Goal: Task Accomplishment & Management: Use online tool/utility

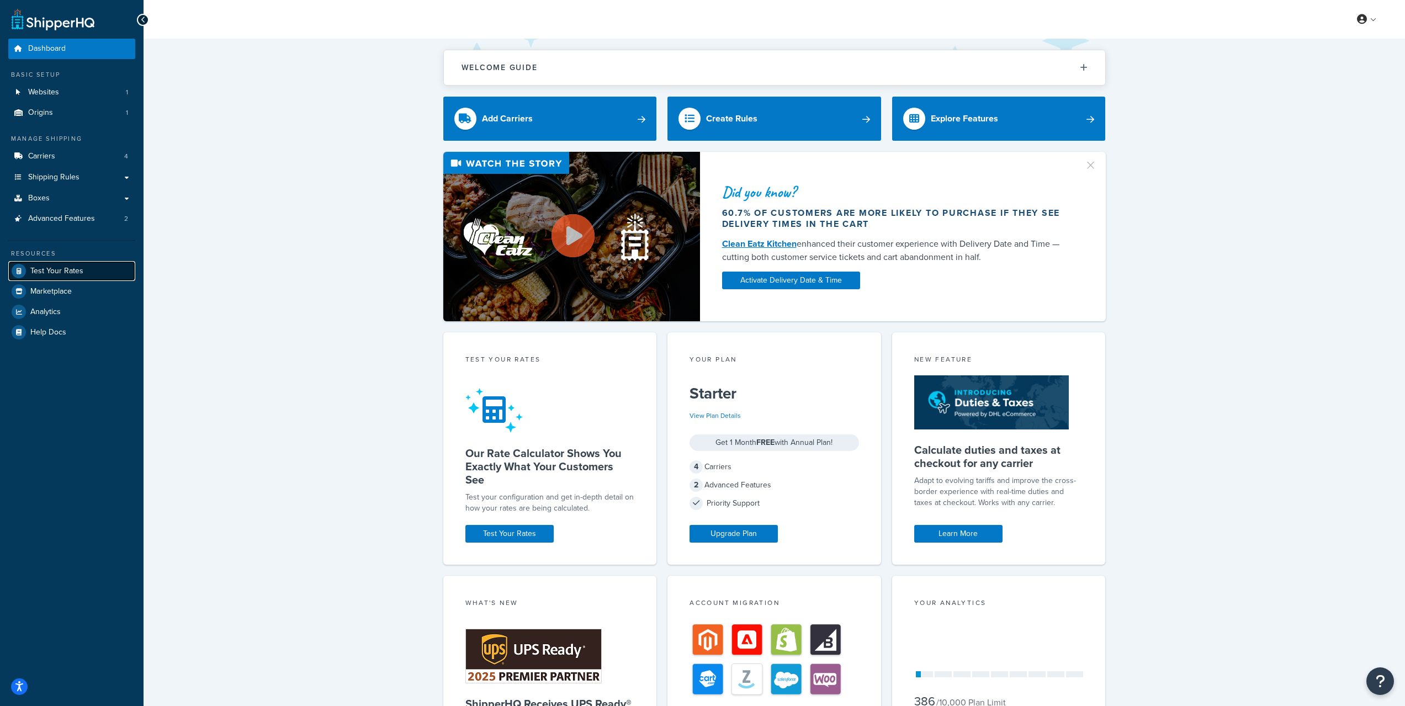
click at [79, 278] on link "Test Your Rates" at bounding box center [71, 271] width 127 height 20
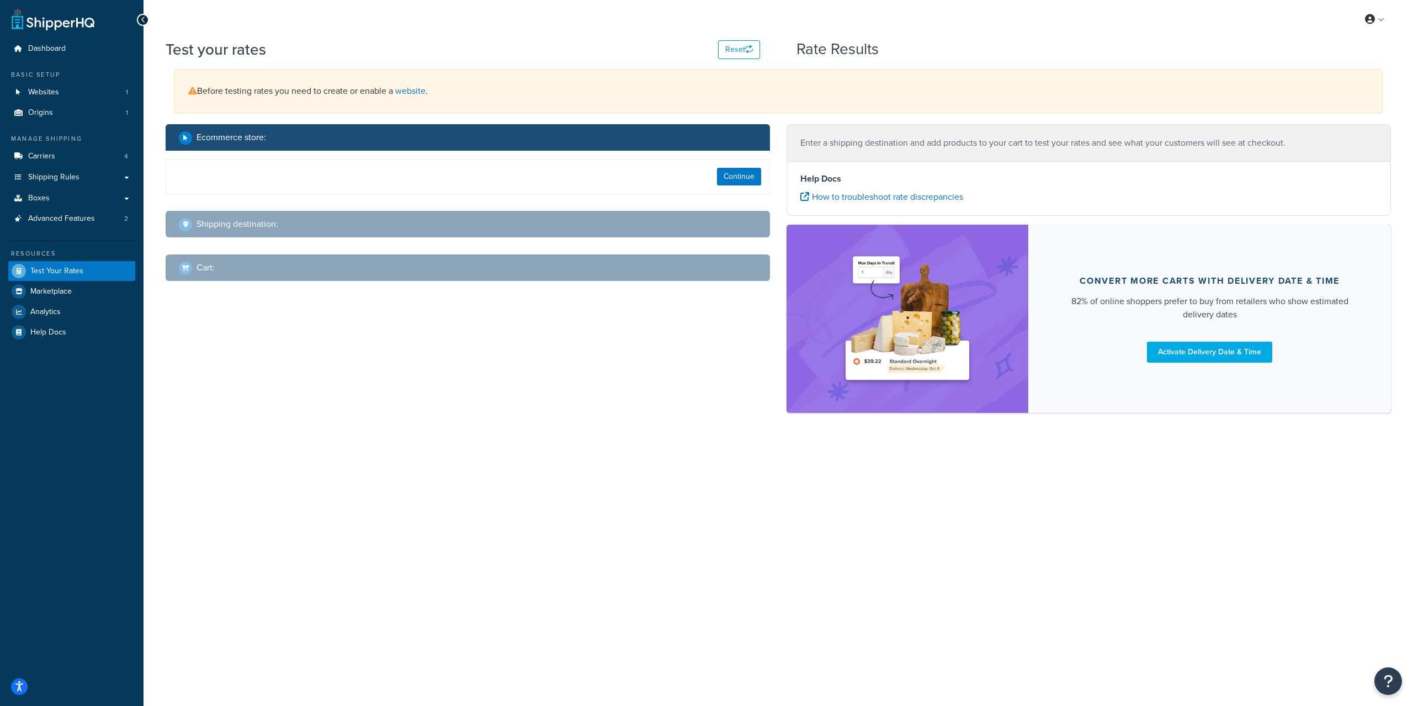
select select "[GEOGRAPHIC_DATA]"
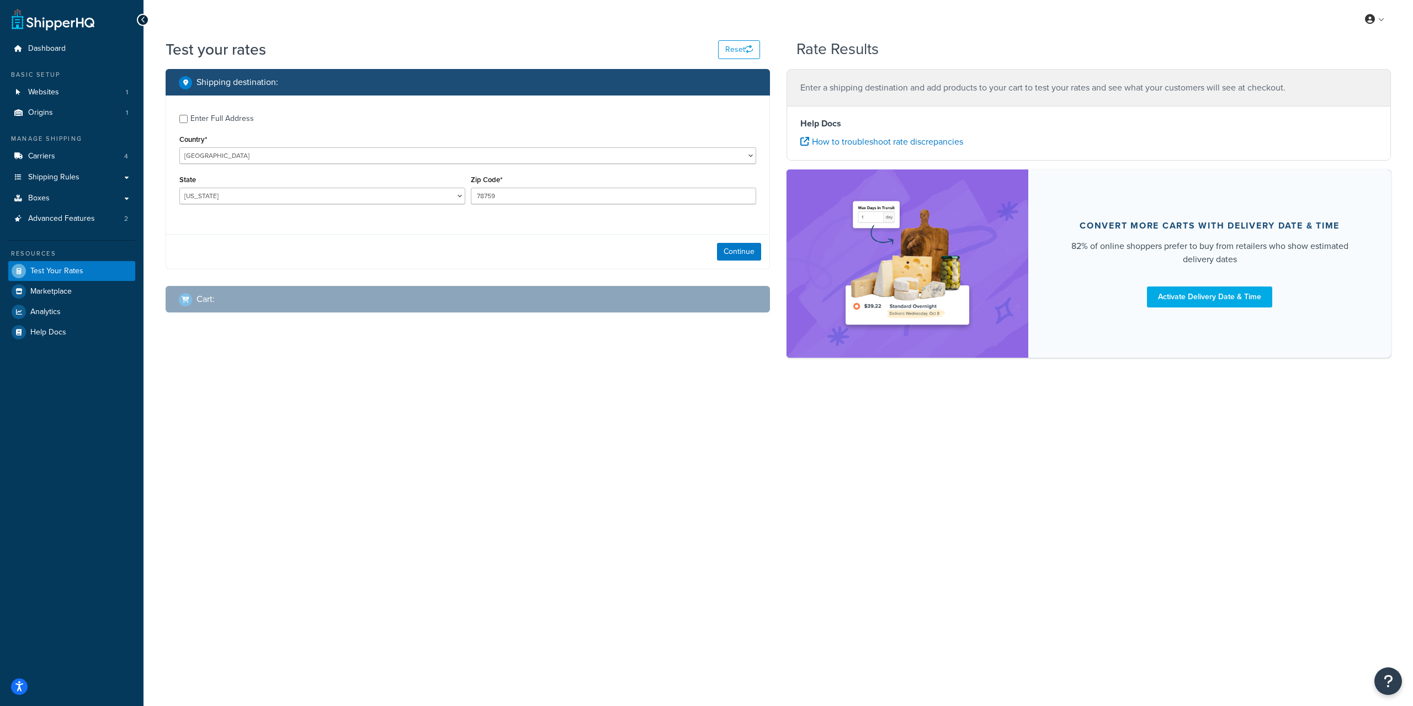
click at [188, 121] on div "Enter Full Address" at bounding box center [467, 118] width 577 height 18
click at [184, 119] on input "Enter Full Address" at bounding box center [183, 119] width 8 height 8
checkbox input "true"
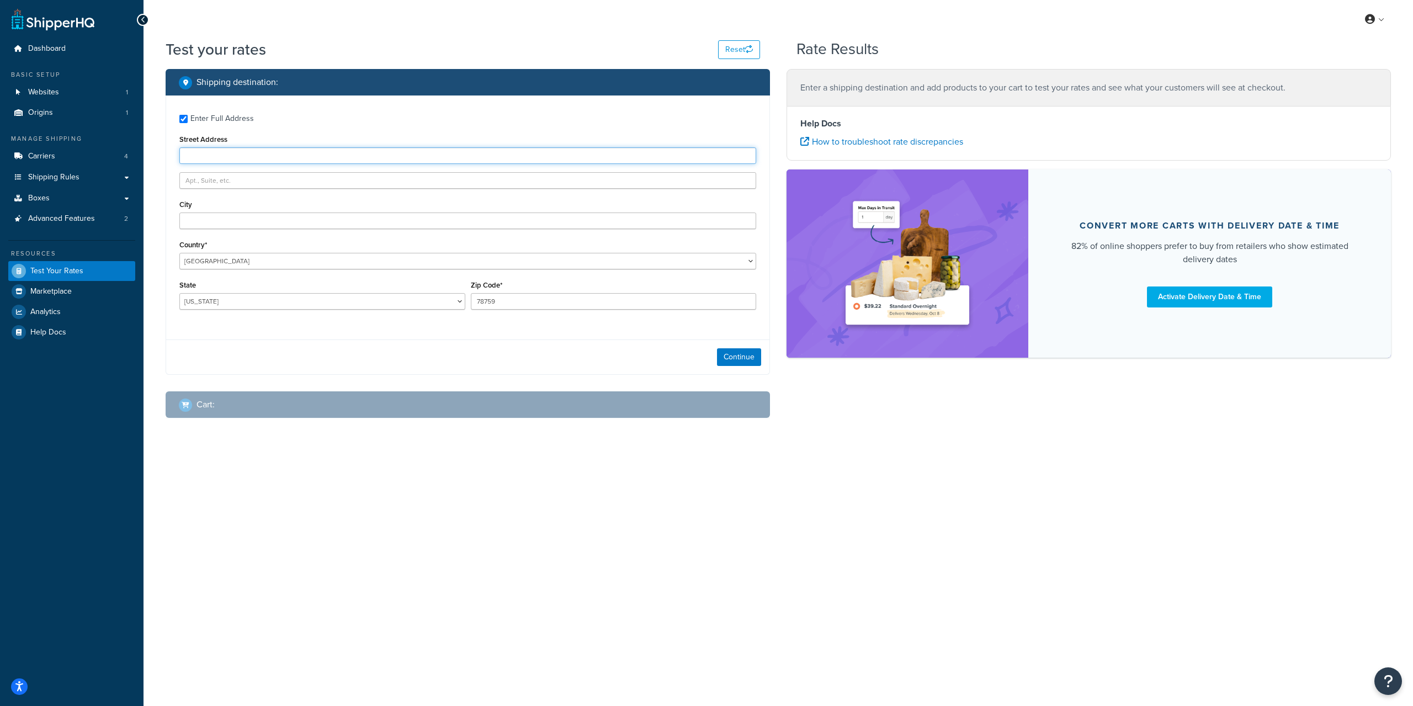
click at [217, 162] on input "Street Address" at bounding box center [467, 155] width 577 height 17
click at [231, 150] on input "Street Address" at bounding box center [467, 155] width 577 height 17
type input "[STREET_ADDRESS]"
type input "grant"
select select "FL"
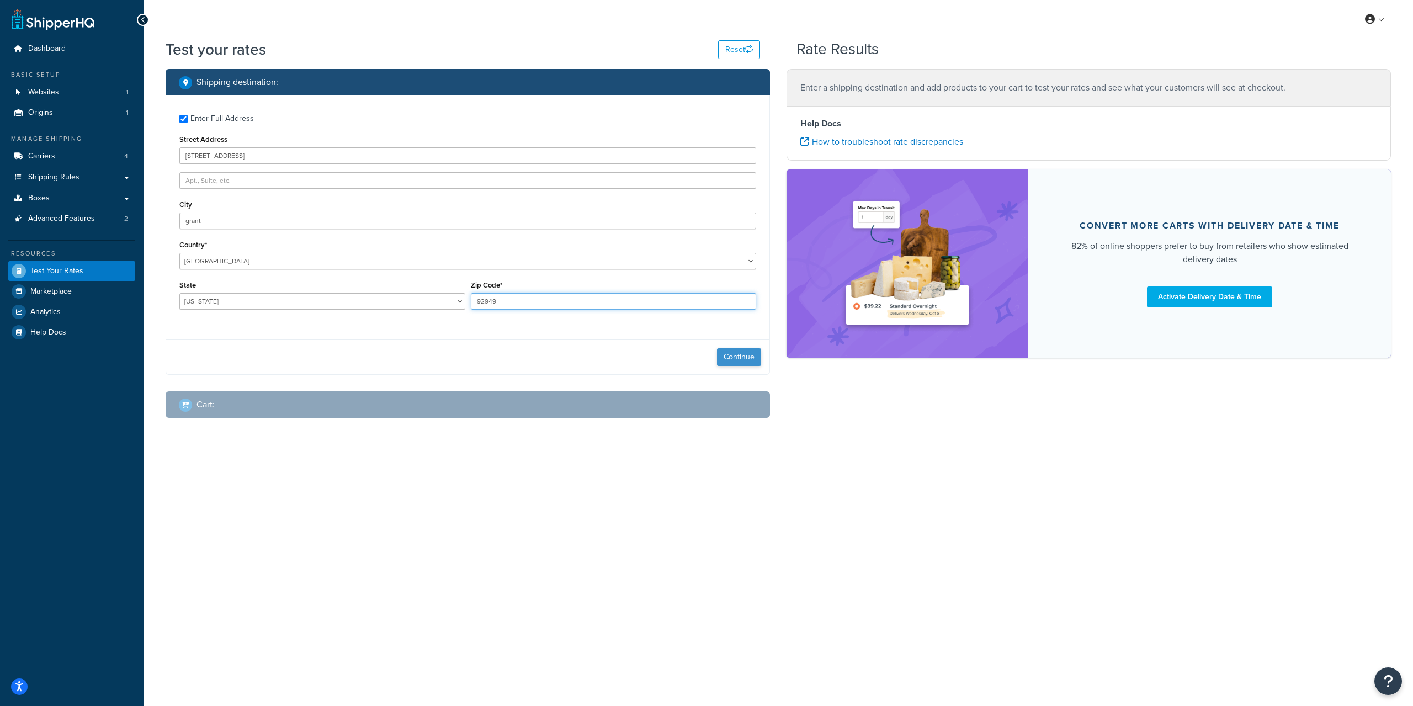
type input "92949"
click at [742, 355] on button "Continue" at bounding box center [739, 357] width 44 height 18
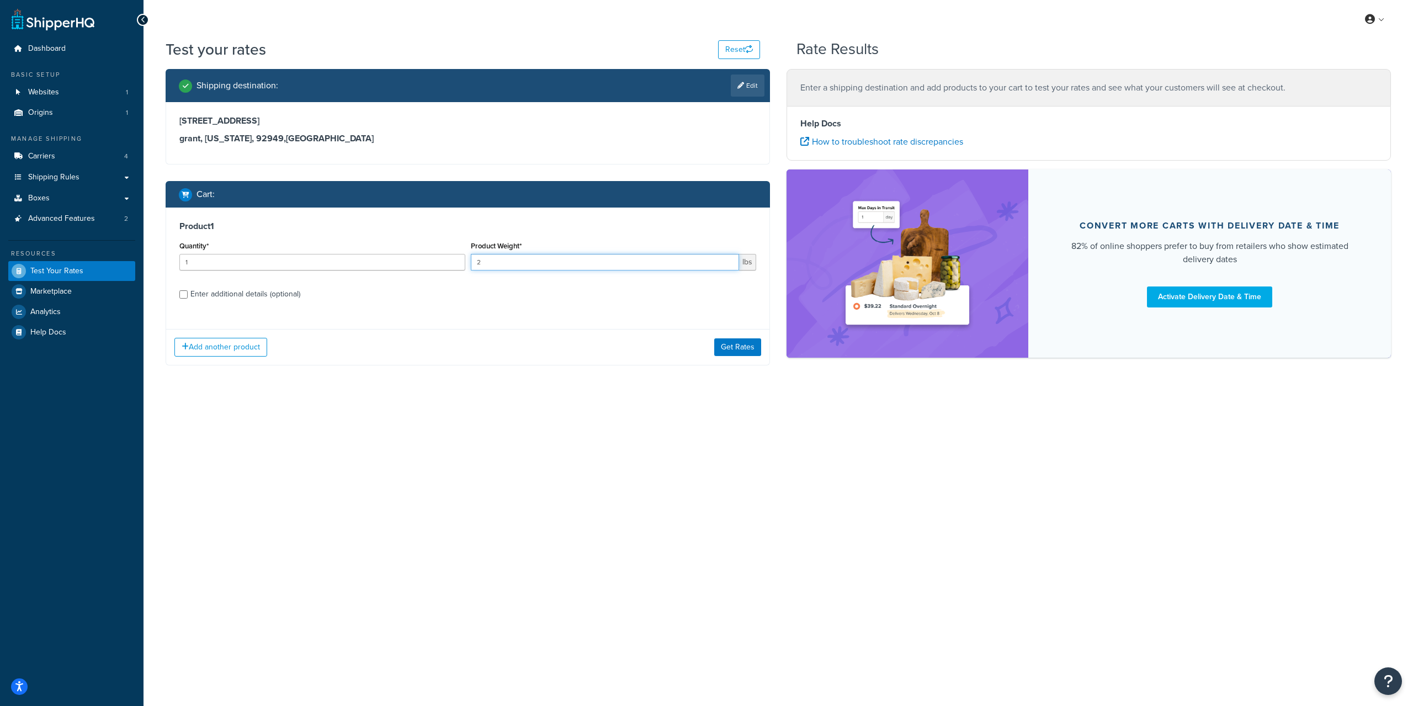
type input "2"
click at [726, 261] on input "2" at bounding box center [605, 262] width 269 height 17
click at [740, 351] on button "Get Rates" at bounding box center [737, 347] width 47 height 18
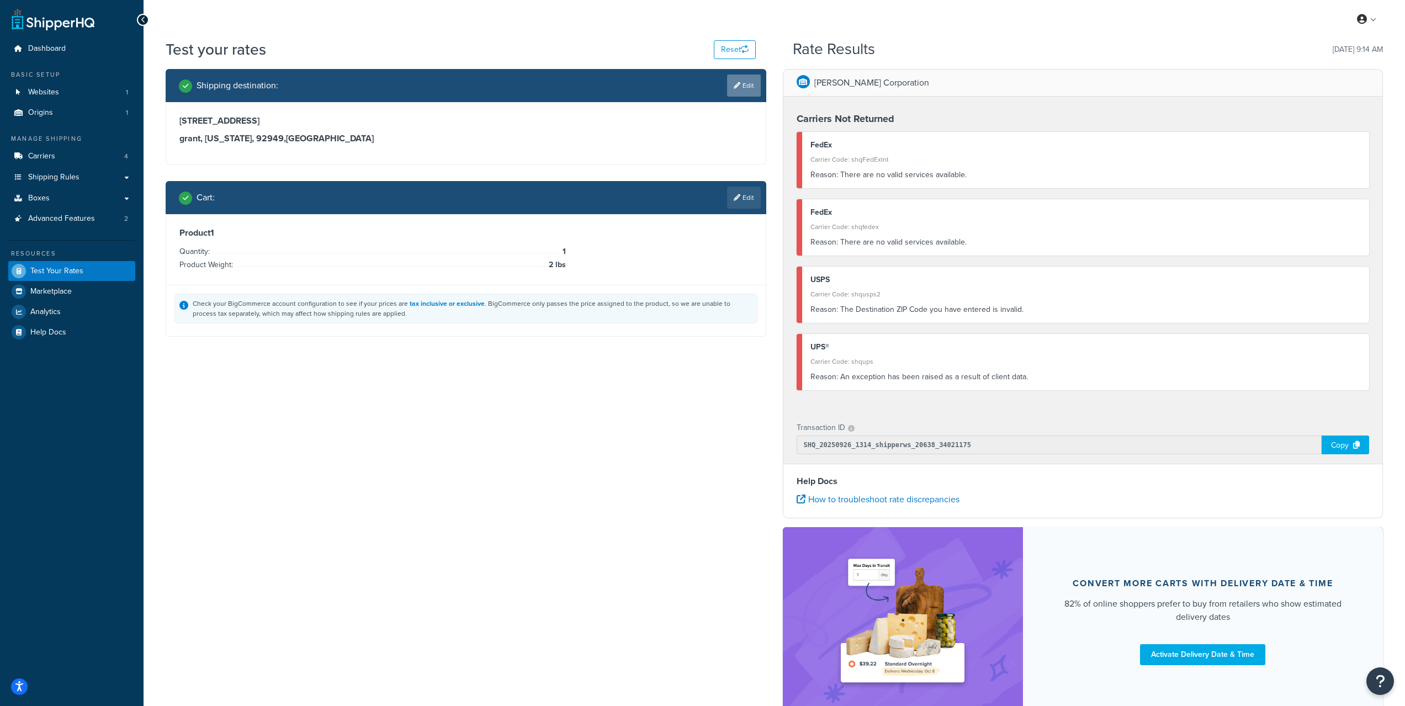
click at [752, 92] on link "Edit" at bounding box center [744, 86] width 34 height 22
select select "FL"
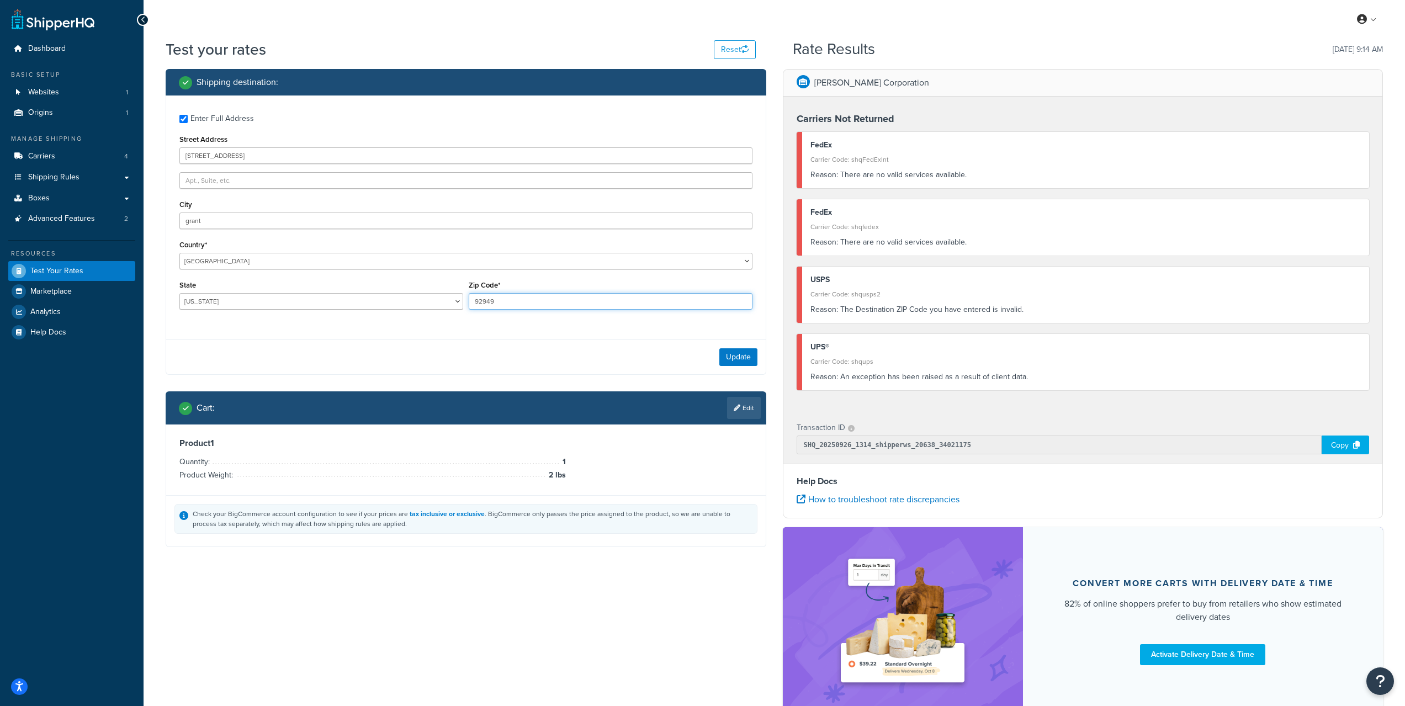
drag, startPoint x: 495, startPoint y: 302, endPoint x: 452, endPoint y: 287, distance: 45.7
click at [450, 291] on div "State [US_STATE] [US_STATE] [US_STATE] [US_STATE] [US_STATE] Armed Forces Ameri…" at bounding box center [466, 298] width 578 height 40
type input "32949"
click at [749, 358] on button "Update" at bounding box center [738, 357] width 38 height 18
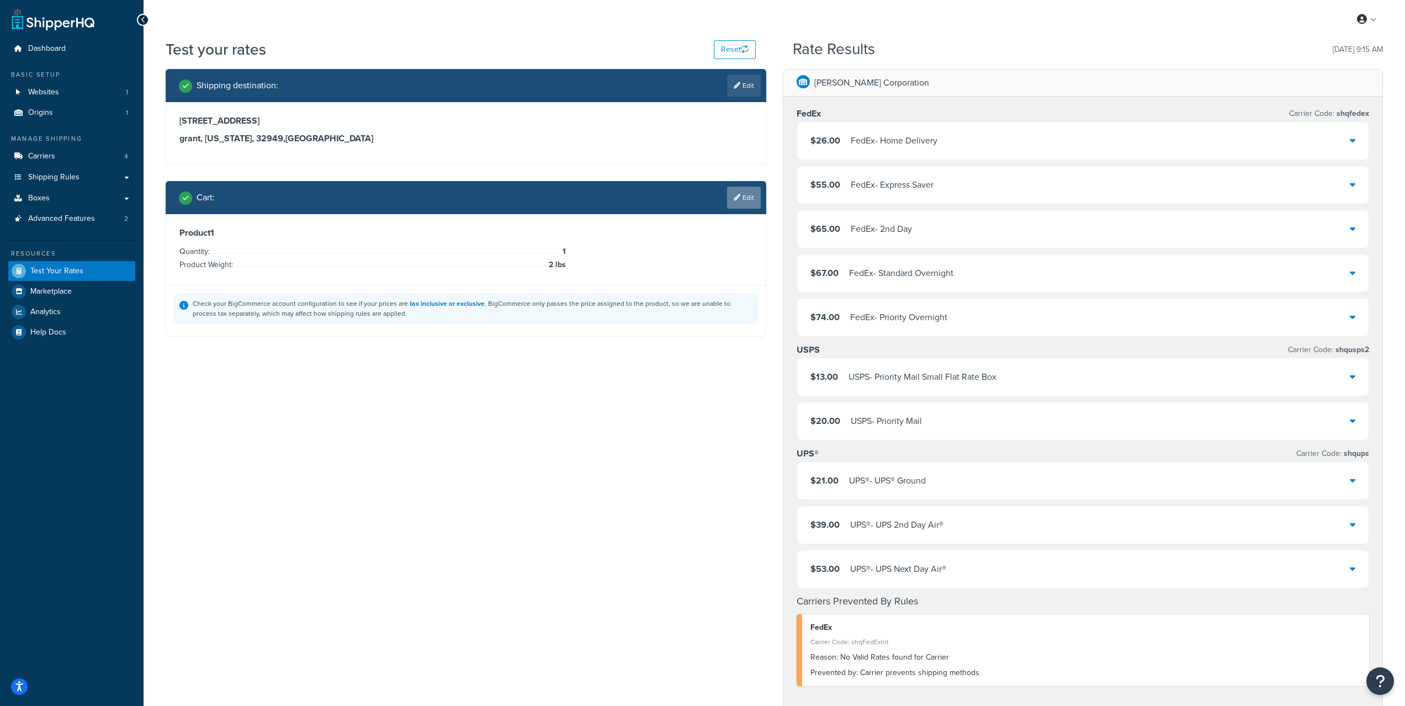
click at [731, 198] on link "Edit" at bounding box center [744, 198] width 34 height 22
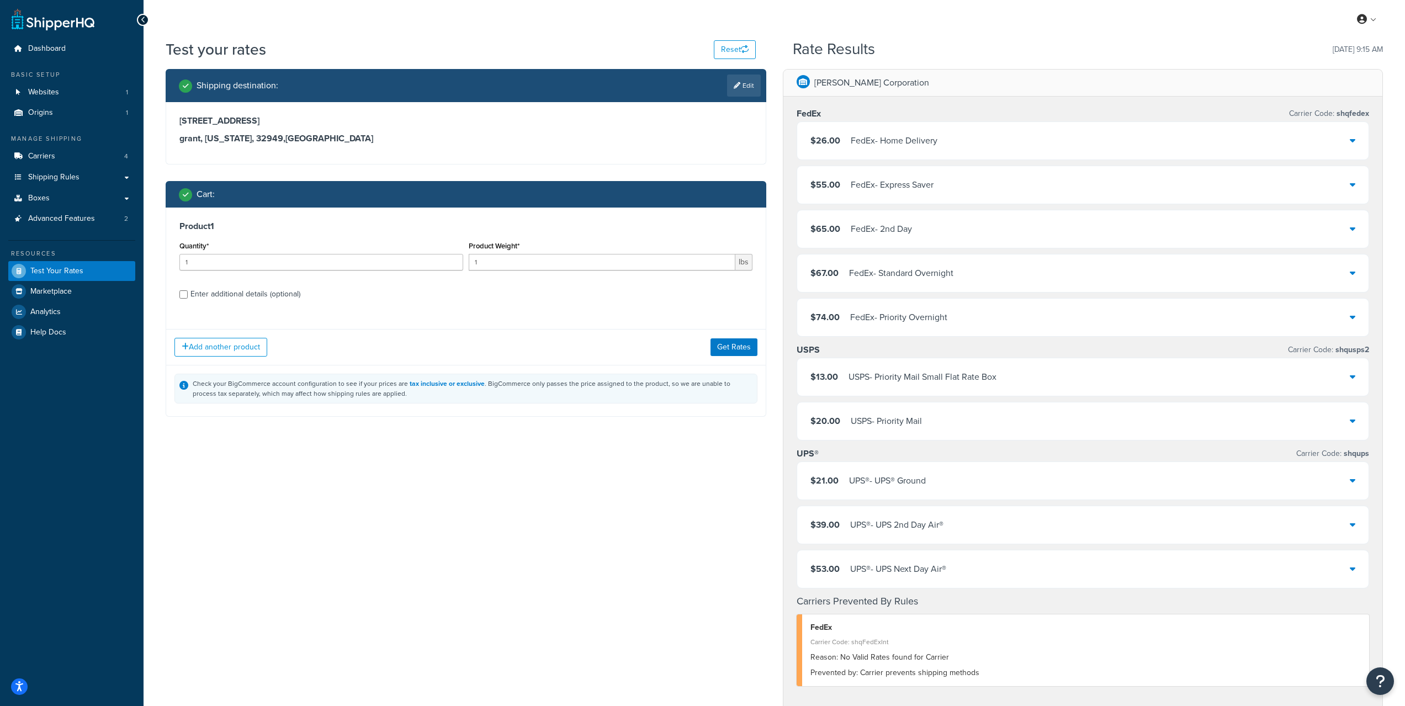
click at [191, 296] on div "Enter additional details (optional)" at bounding box center [245, 293] width 110 height 15
click at [188, 296] on input "Enter additional details (optional)" at bounding box center [183, 294] width 8 height 8
checkbox input "true"
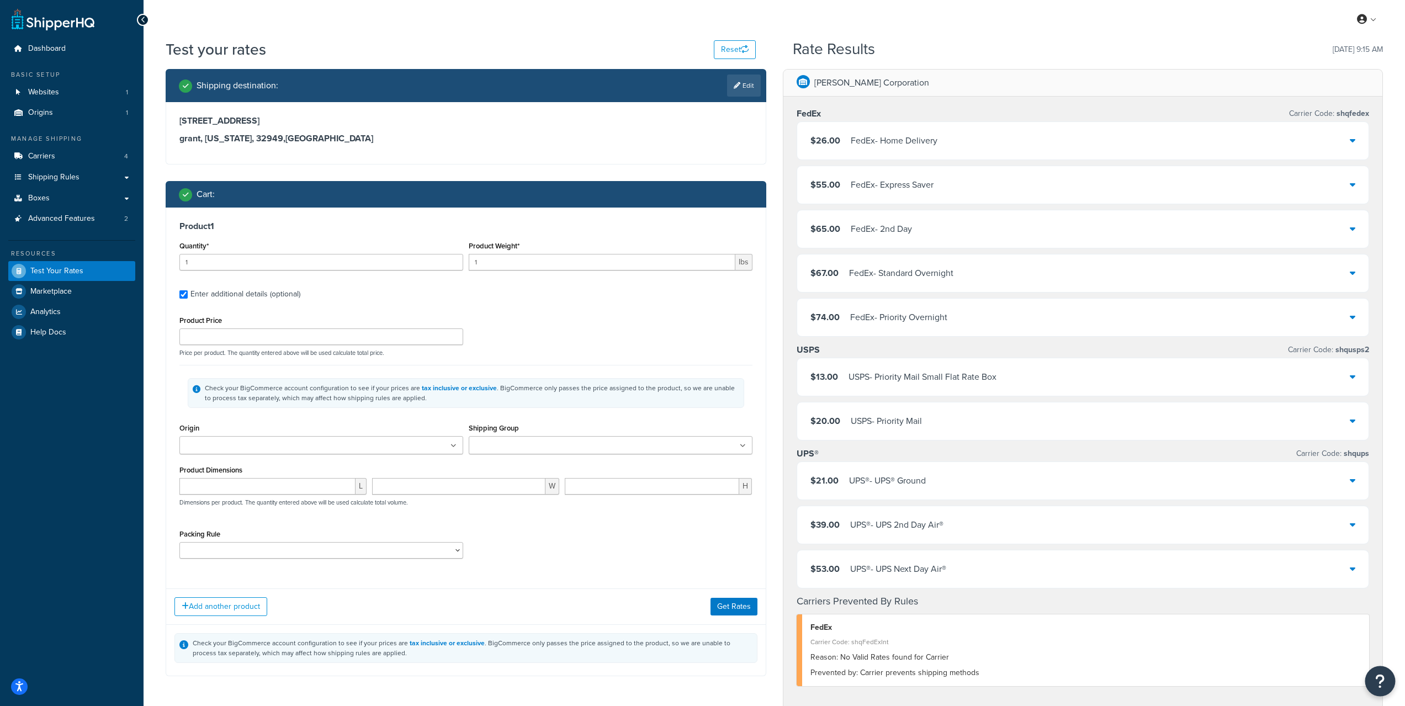
click at [1373, 672] on button "Open Resource Center" at bounding box center [1380, 681] width 30 height 30
click at [1366, 581] on link "Get Help from Chatbot" at bounding box center [1324, 589] width 115 height 18
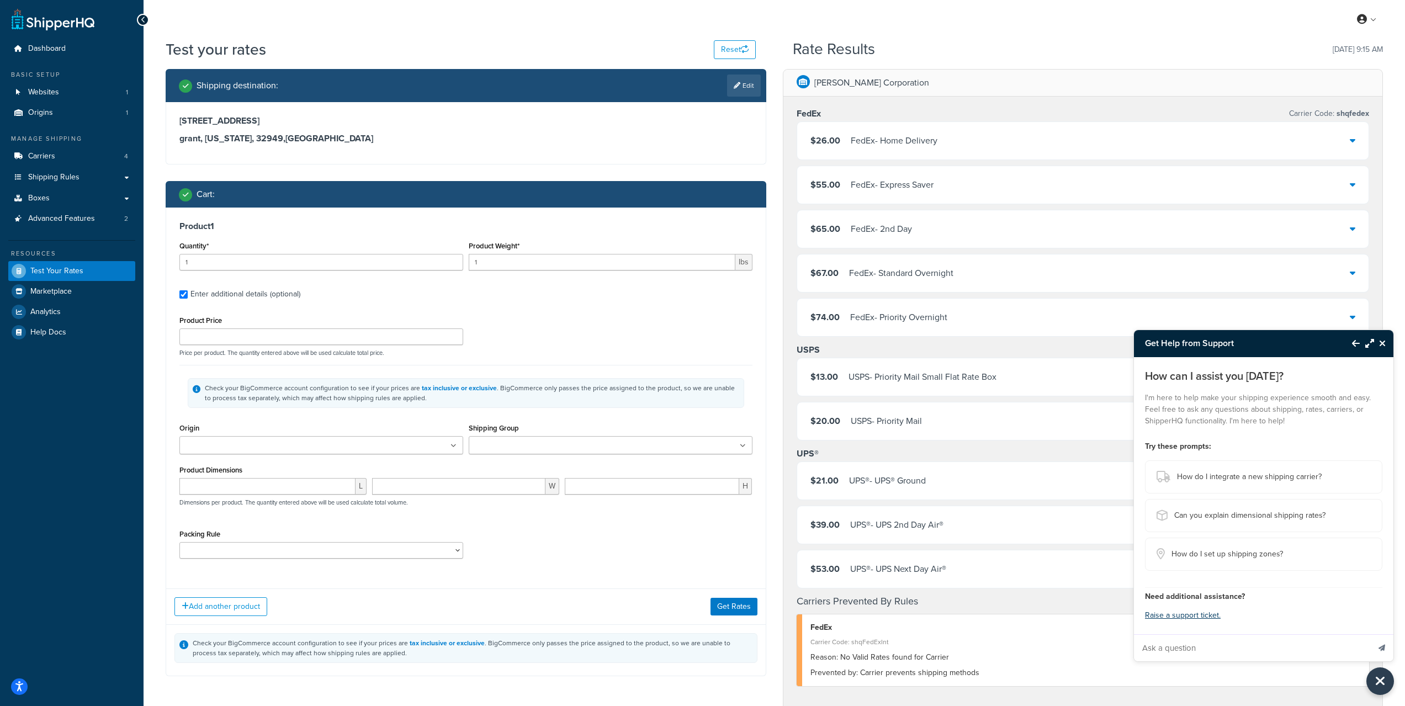
click at [1218, 650] on input "Ask a question" at bounding box center [1251, 648] width 235 height 26
paste input "SHQ_20250926_1221_shipperws_20638_19896221"
type input "why did this quote id SHQ_20250926_1221_shipperws_20638_19896221 not return shi…"
click at [1370, 634] on button "Send message" at bounding box center [1381, 647] width 23 height 27
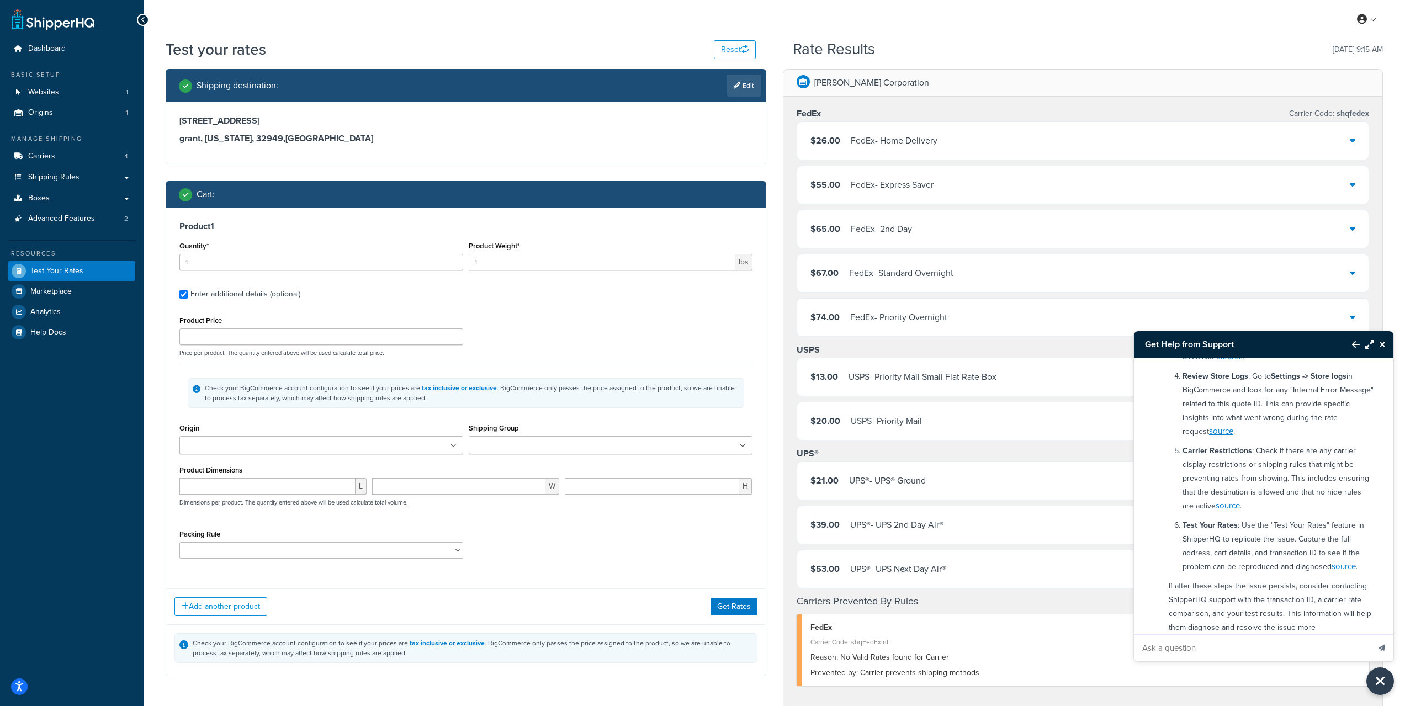
scroll to position [370, 0]
